Goal: Task Accomplishment & Management: Use online tool/utility

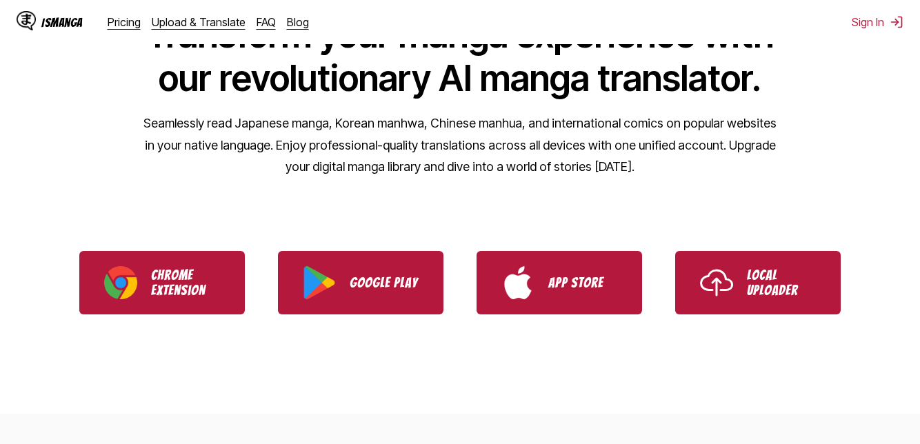
scroll to position [166, 0]
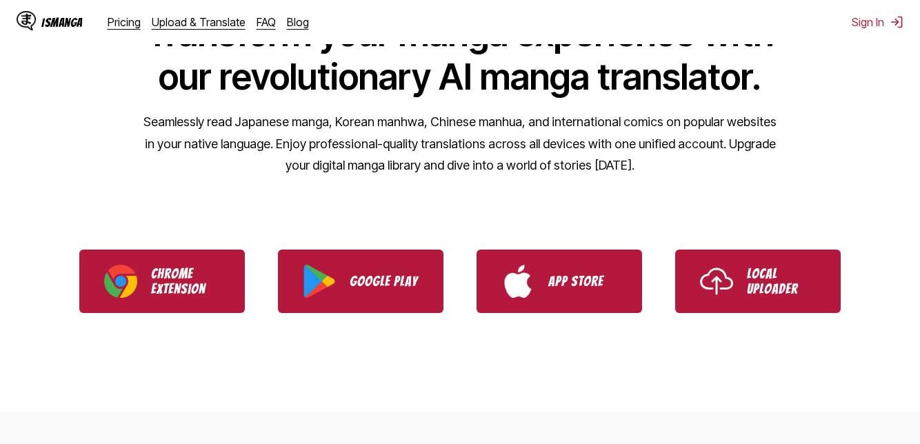
click at [713, 280] on img "Use IsManga Local Uploader" at bounding box center [716, 281] width 33 height 33
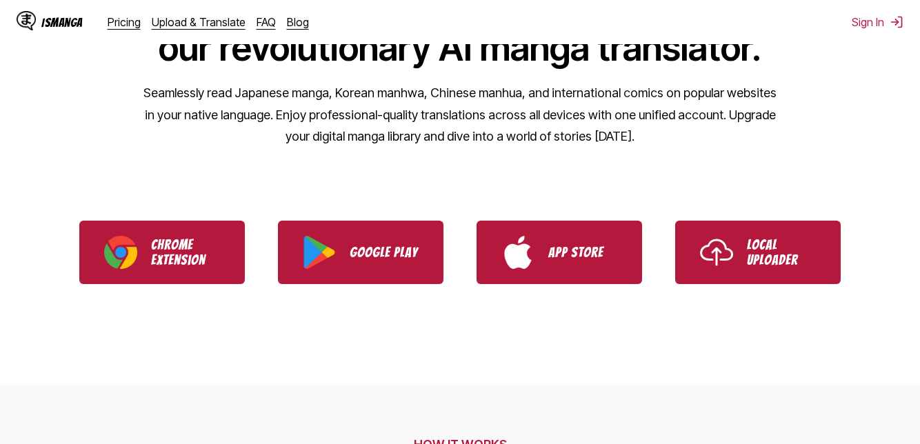
scroll to position [224, 0]
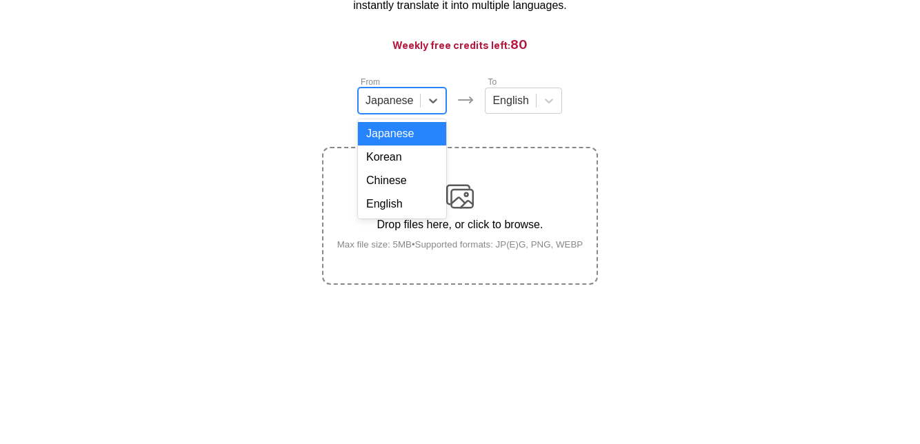
scroll to position [65, 0]
click at [637, 301] on section "From 4 results available. Use Up and Down to choose options, press Enter to sel…" at bounding box center [460, 260] width 898 height 210
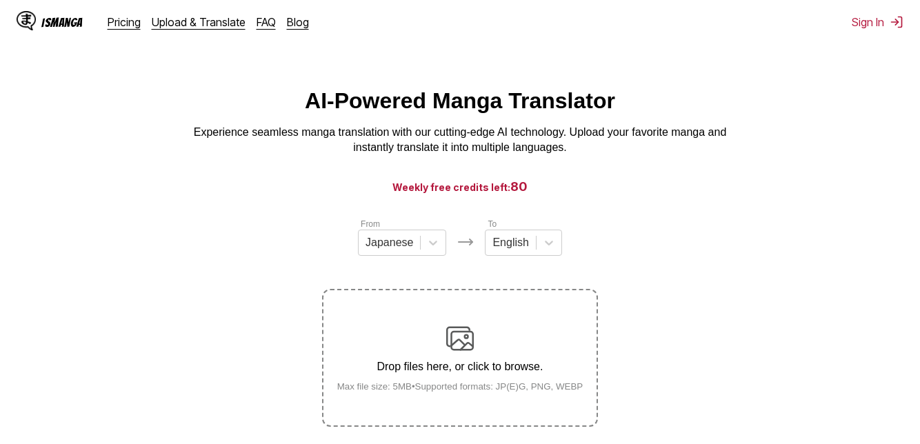
scroll to position [1, 0]
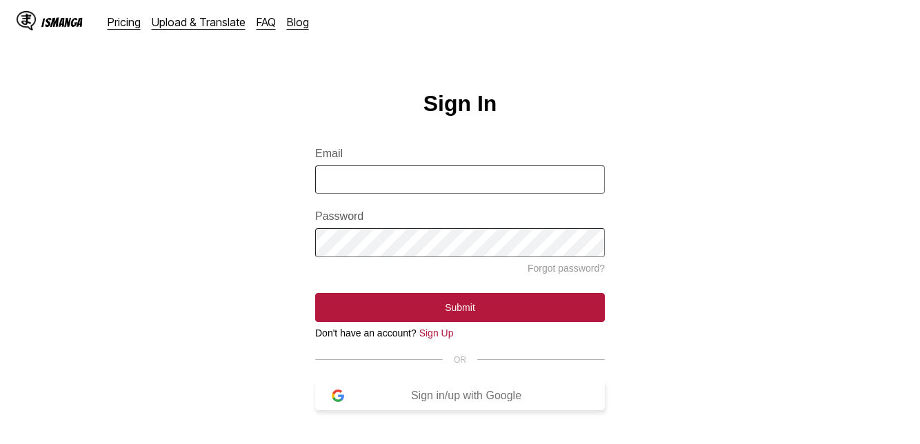
click at [364, 395] on div "Sign in/up with Google" at bounding box center [466, 396] width 244 height 12
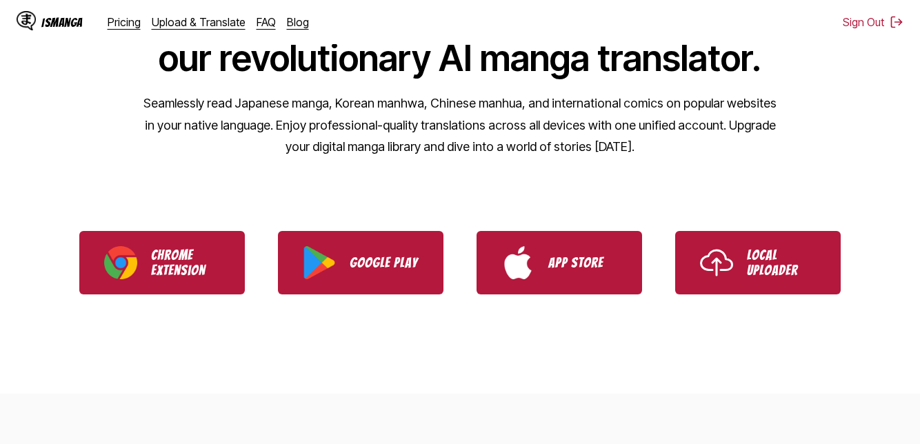
scroll to position [233, 0]
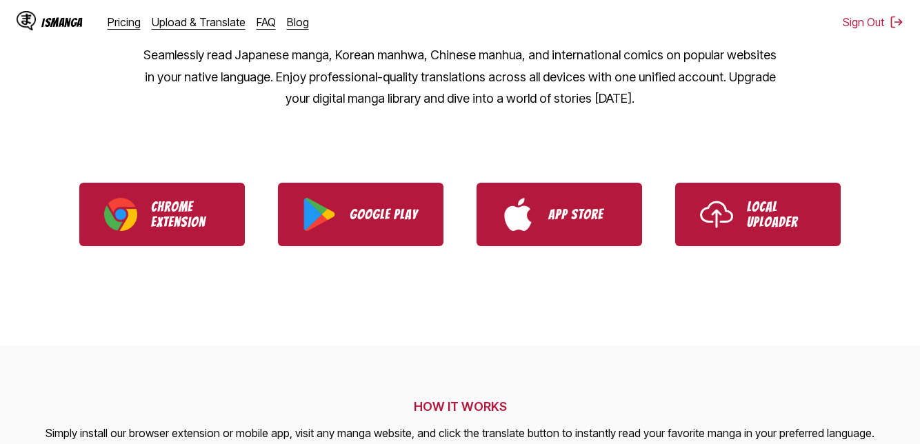
click at [742, 246] on ul "Chrome Extension Google Play App Store Local Uploader" at bounding box center [460, 214] width 920 height 97
click at [731, 231] on link "Local Uploader" at bounding box center [758, 214] width 166 height 63
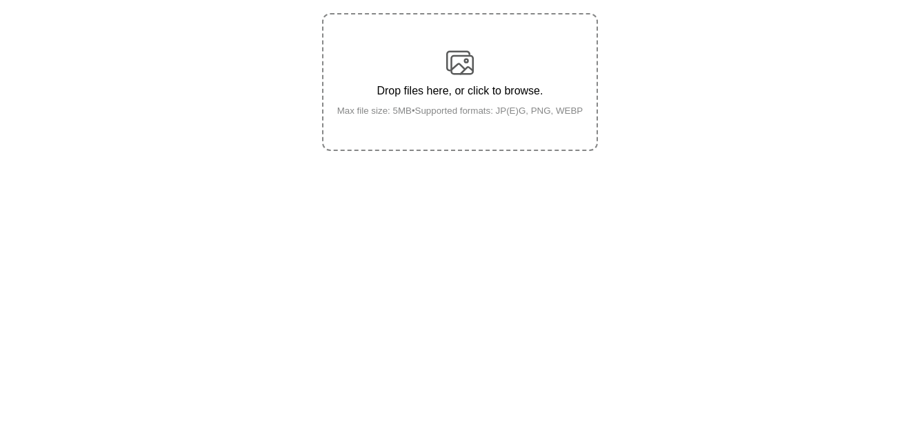
scroll to position [56, 0]
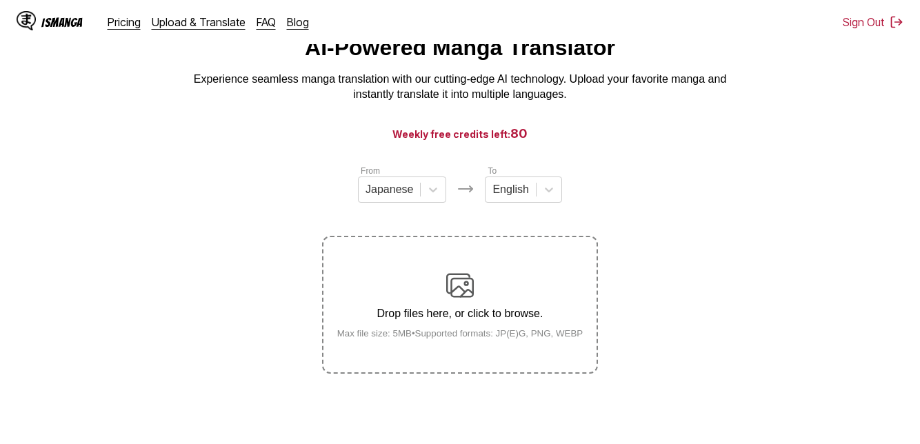
click at [255, 73] on p "Experience seamless manga translation with our cutting-edge AI technology. Uplo…" at bounding box center [460, 87] width 552 height 31
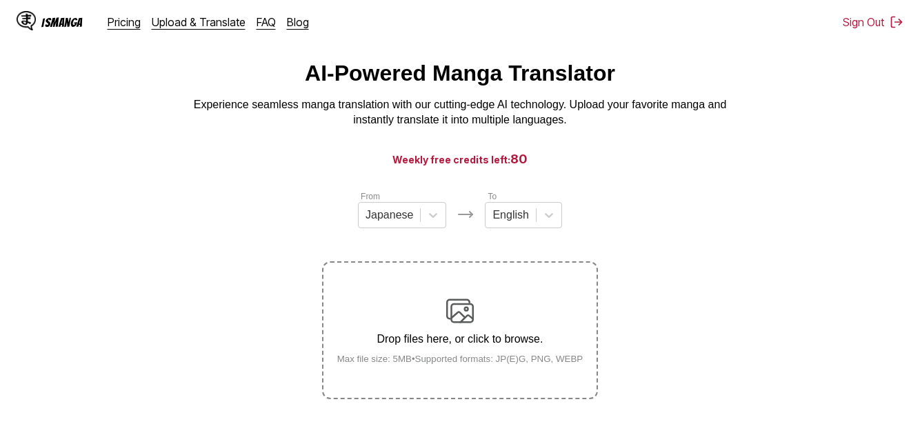
scroll to position [0, 0]
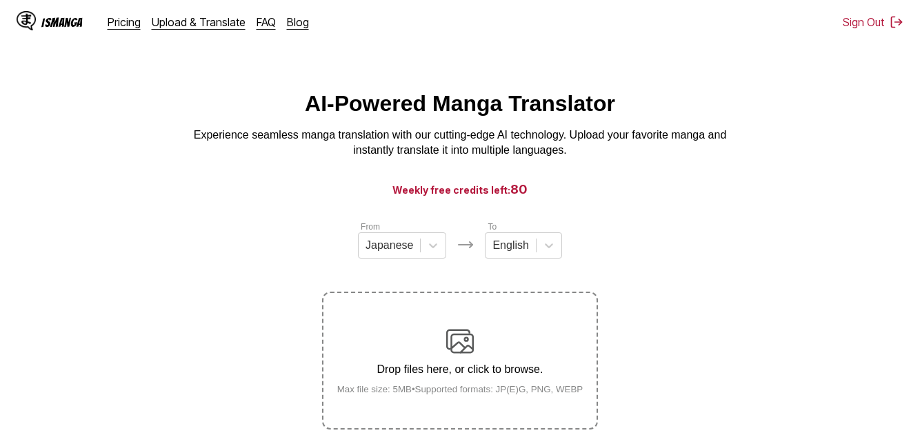
click at [542, 222] on div "To English" at bounding box center [523, 239] width 77 height 39
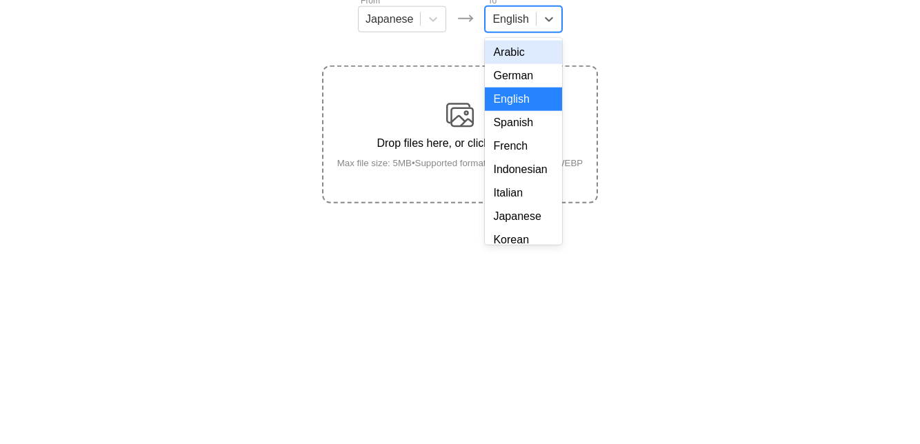
scroll to position [68, 0]
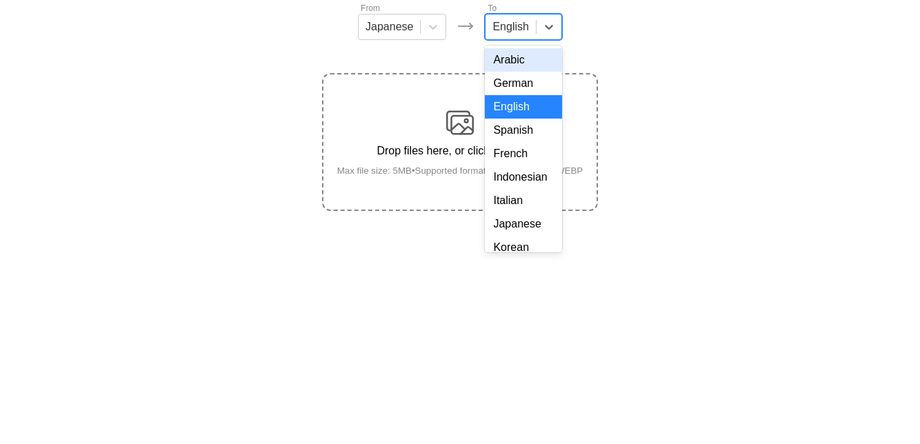
click at [119, 328] on section "From Japanese To 17 results available. Use Up and Down to choose options, press…" at bounding box center [460, 257] width 898 height 210
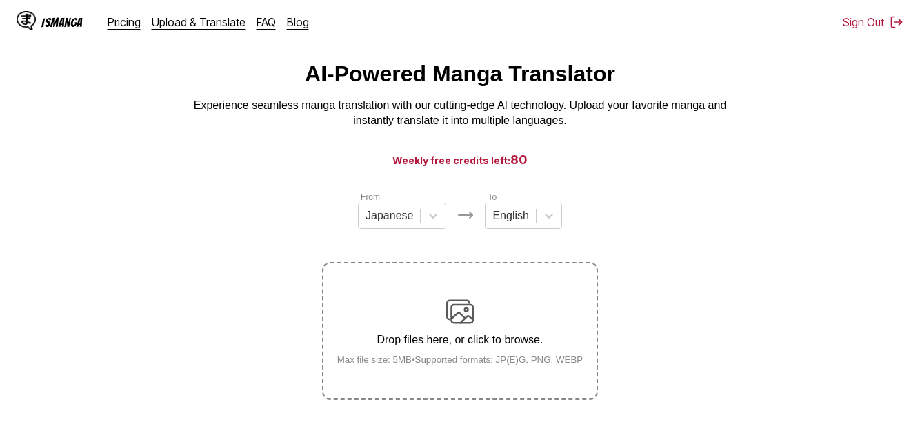
scroll to position [0, 0]
